Goal: Task Accomplishment & Management: Use online tool/utility

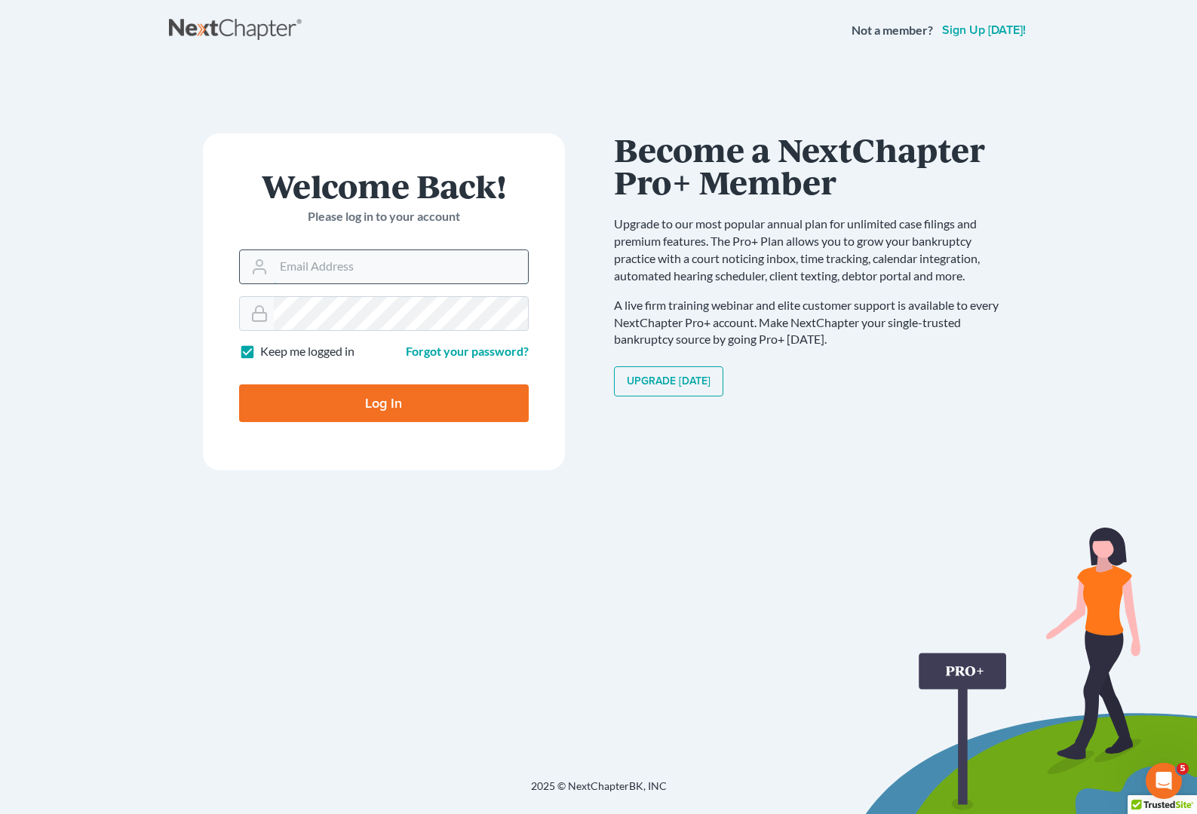
click at [288, 261] on input "Email Address" at bounding box center [401, 266] width 254 height 33
type input "allison@skibalaw.com"
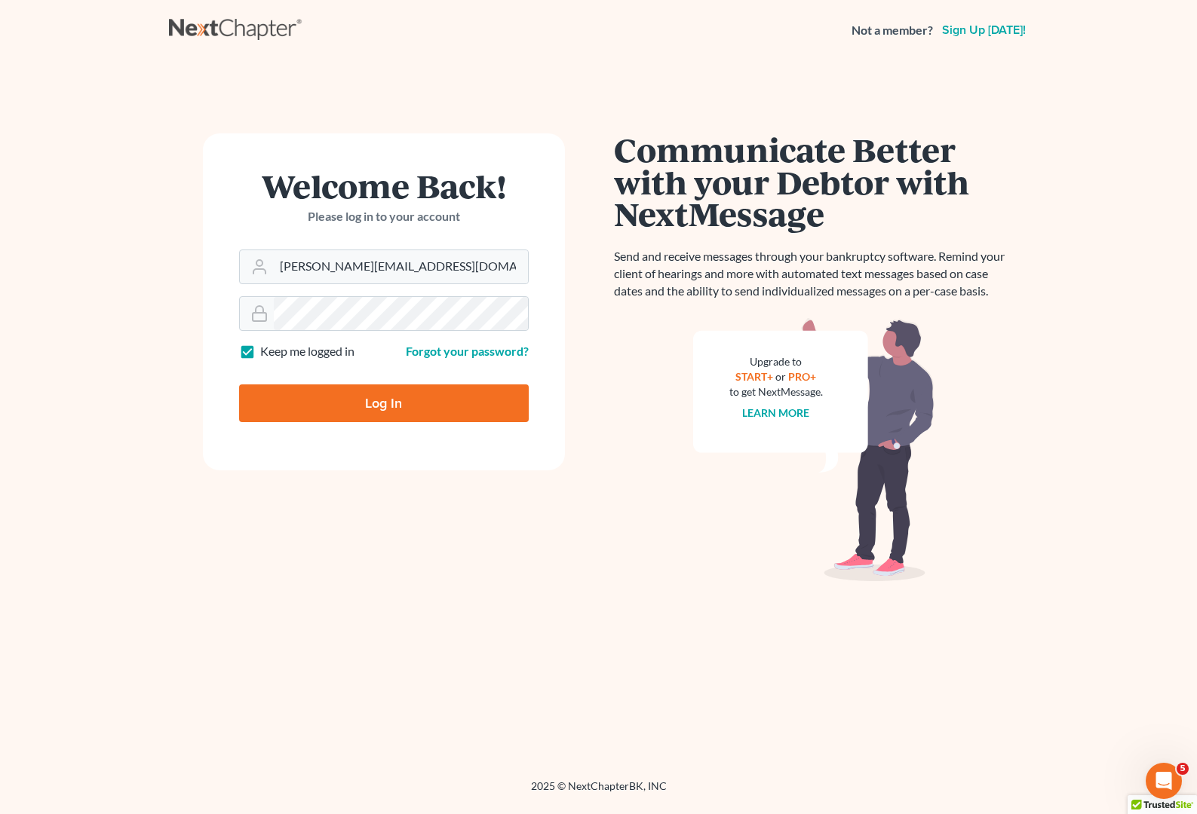
click at [312, 415] on input "Log In" at bounding box center [384, 404] width 290 height 38
type input "Thinking..."
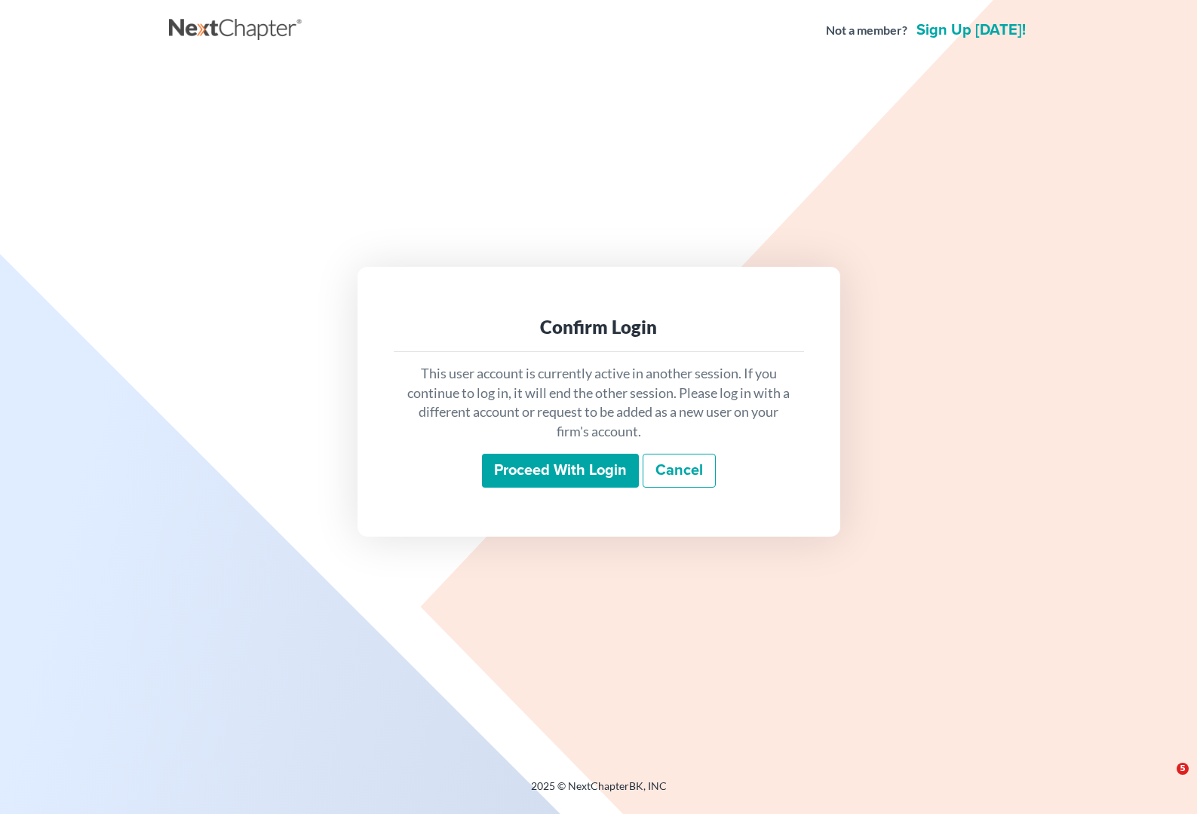
click at [529, 469] on input "Proceed with login" at bounding box center [560, 471] width 157 height 35
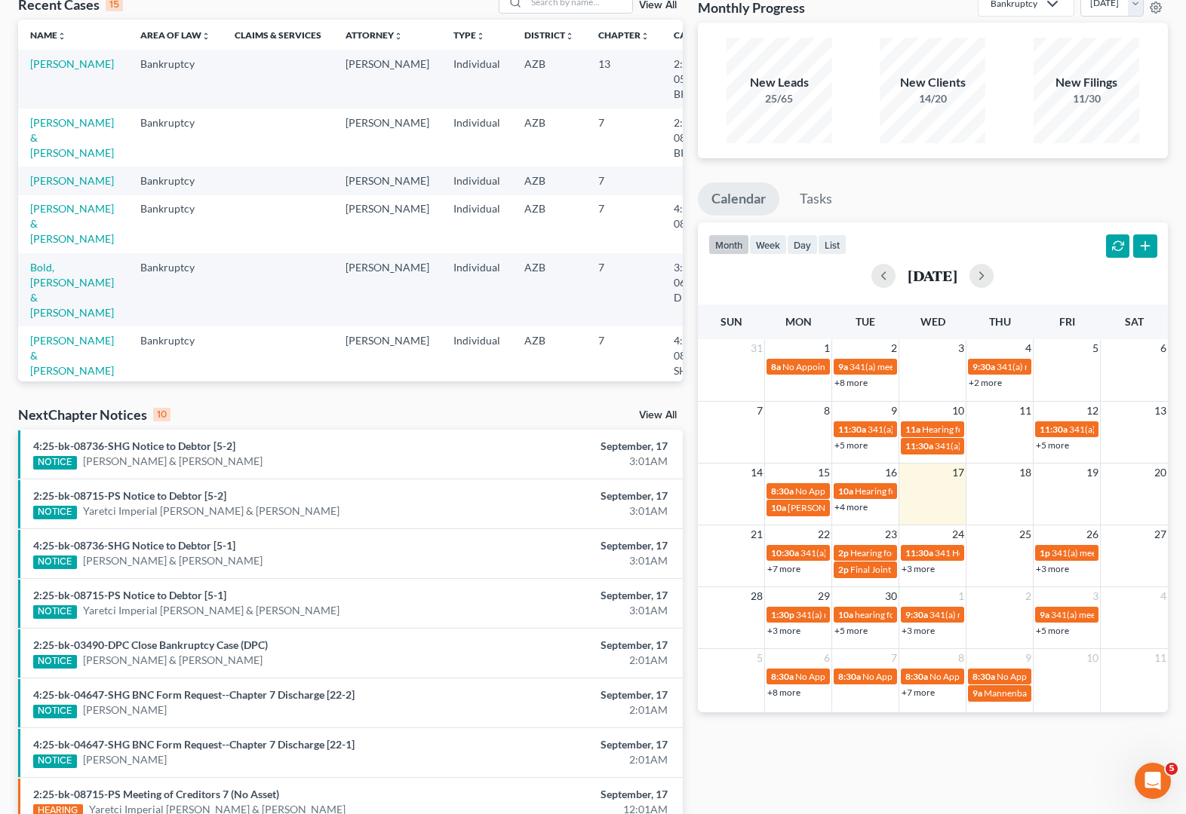
scroll to position [136, 0]
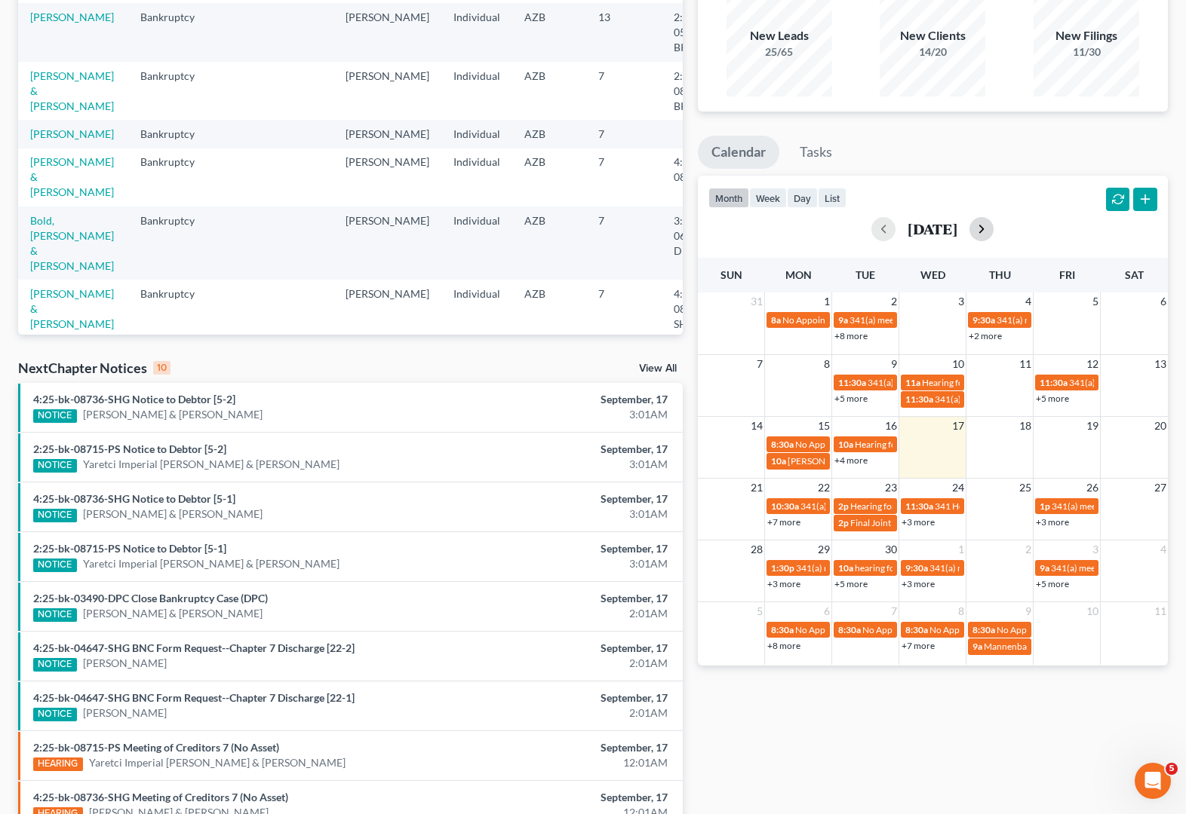
click at [993, 230] on button "button" at bounding box center [981, 229] width 24 height 24
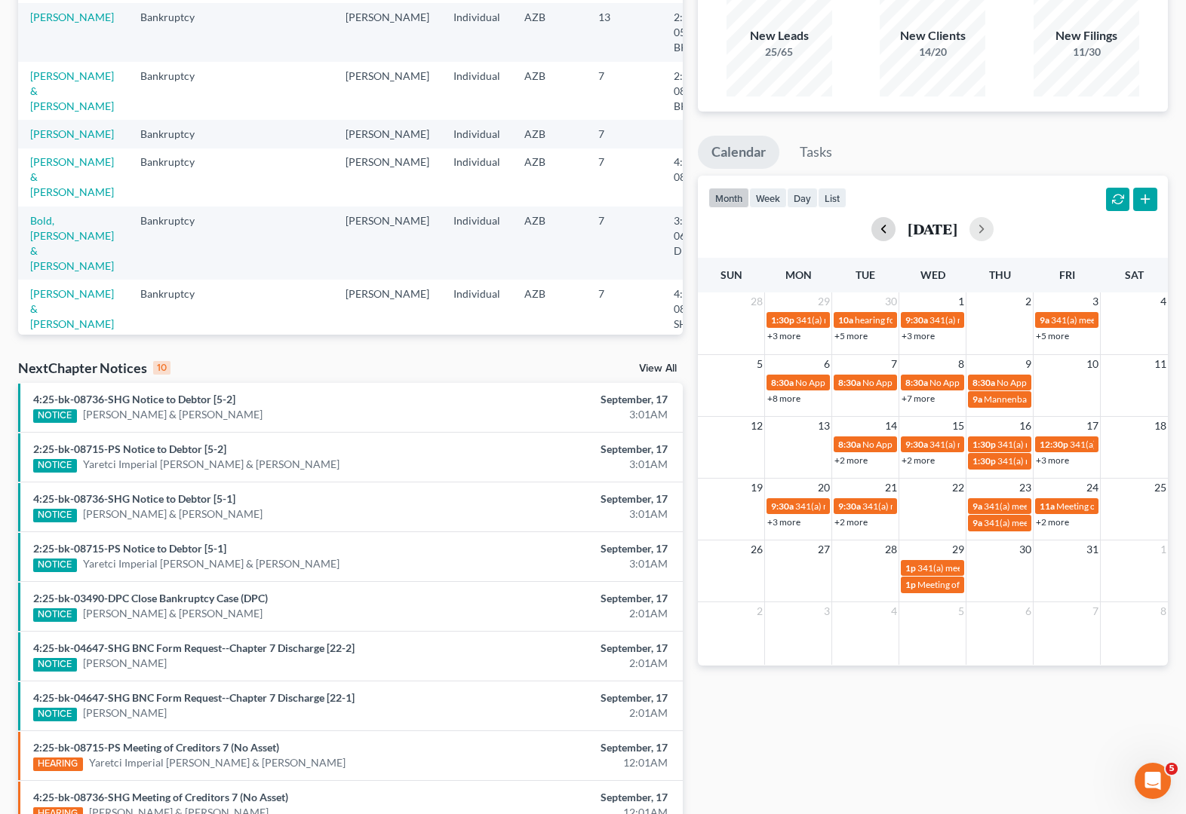
click at [871, 221] on button "button" at bounding box center [883, 229] width 24 height 24
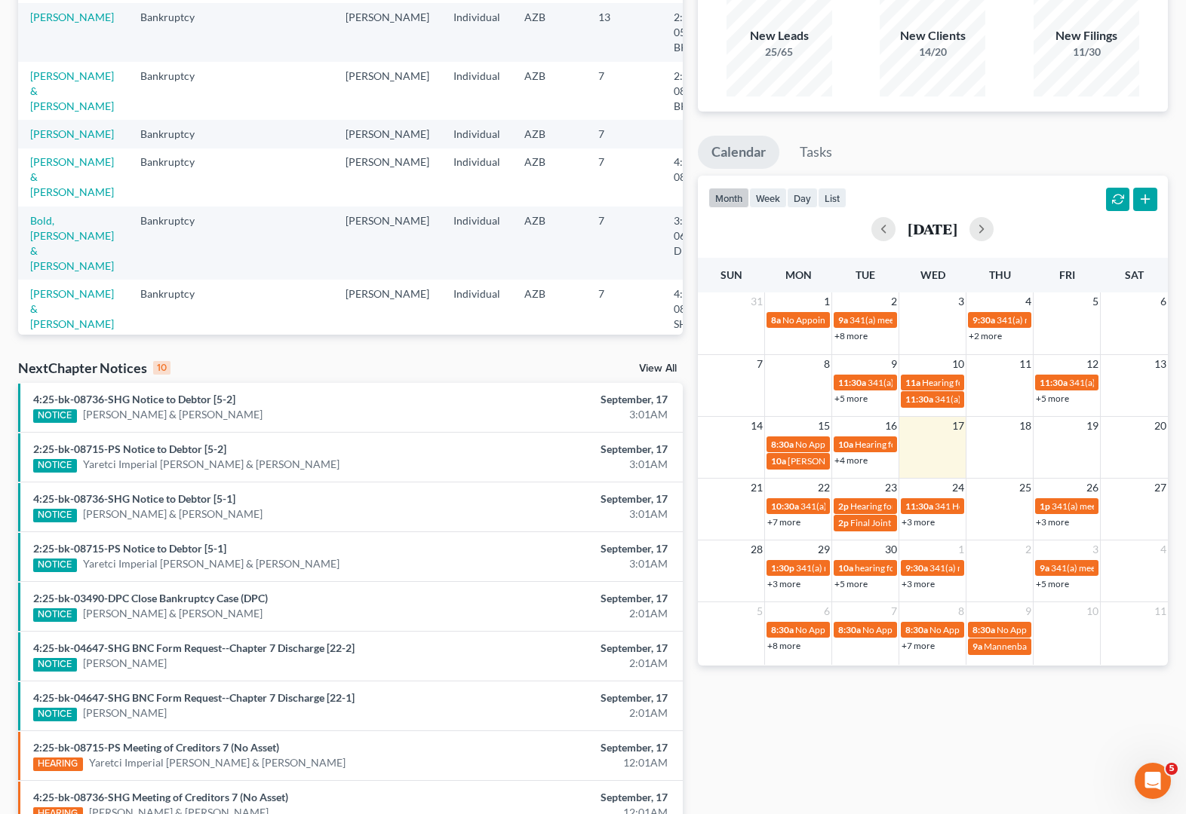
click at [788, 526] on link "+7 more" at bounding box center [783, 522] width 33 height 11
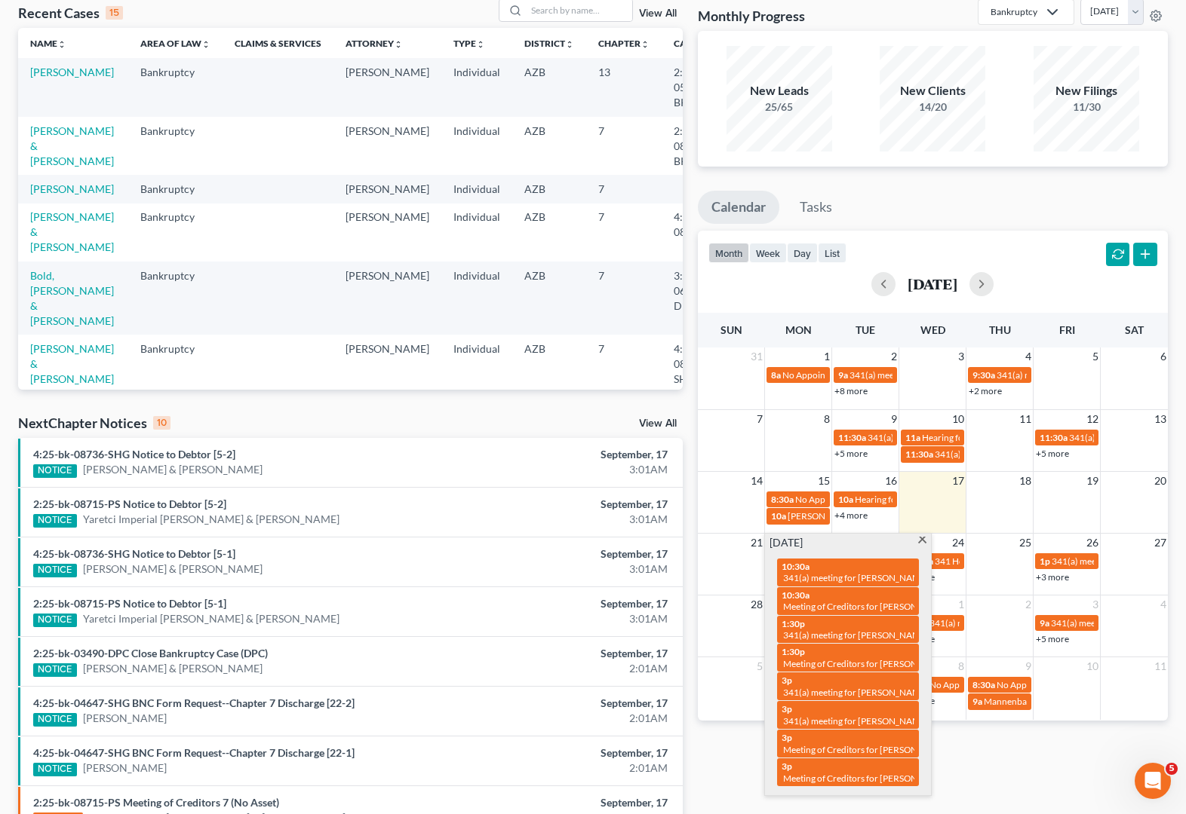
scroll to position [0, 0]
